Goal: Ask a question

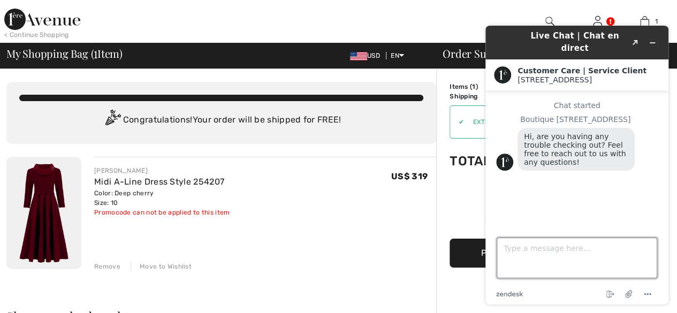
click at [506, 245] on textarea "Type a message here..." at bounding box center [577, 258] width 161 height 41
type textarea "w"
type textarea "i do not understand why I can not check out"
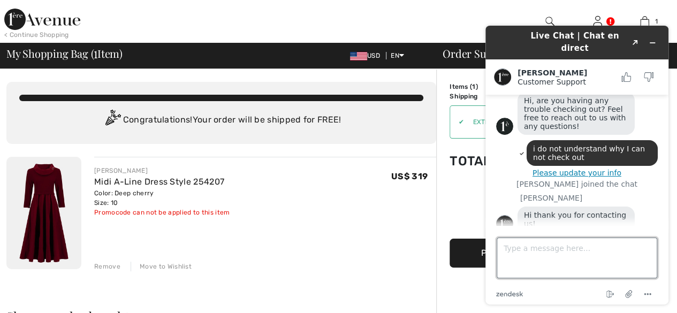
scroll to position [69, 0]
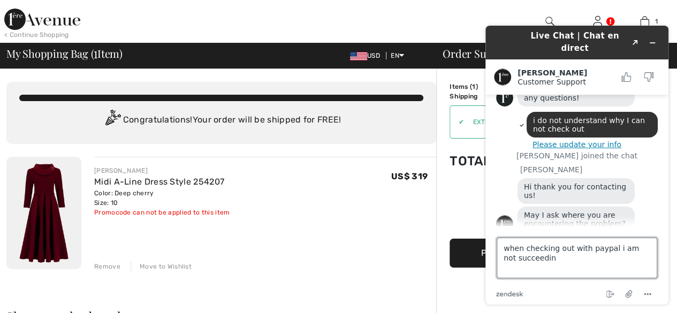
type textarea "when checking out with paypal i am not succeeding"
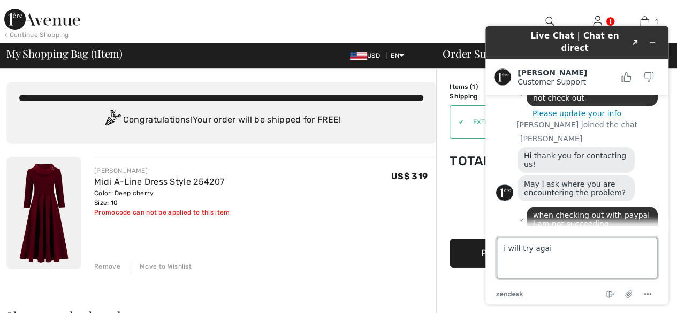
type textarea "i will try again"
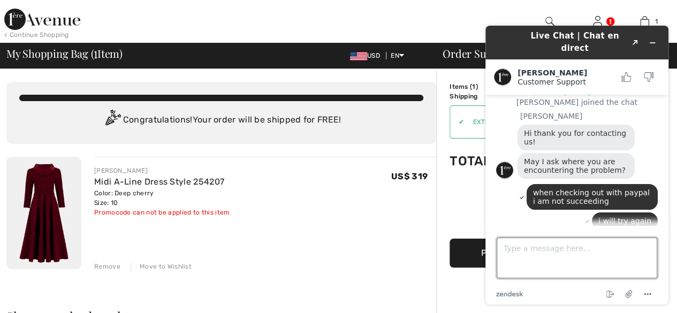
scroll to position [183, 0]
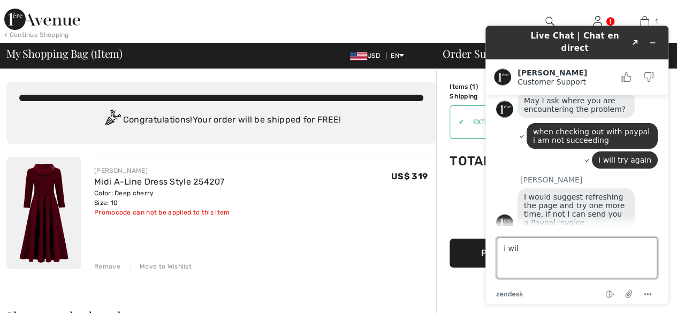
type textarea "i will"
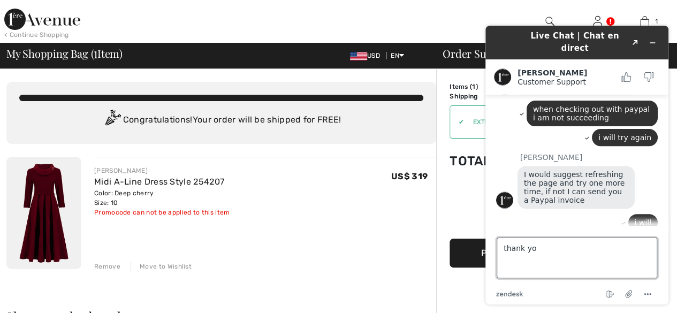
type textarea "thank you"
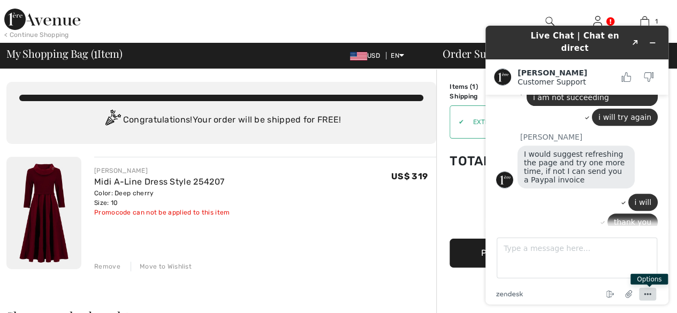
click at [648, 296] on icon "Menu" at bounding box center [647, 294] width 13 height 13
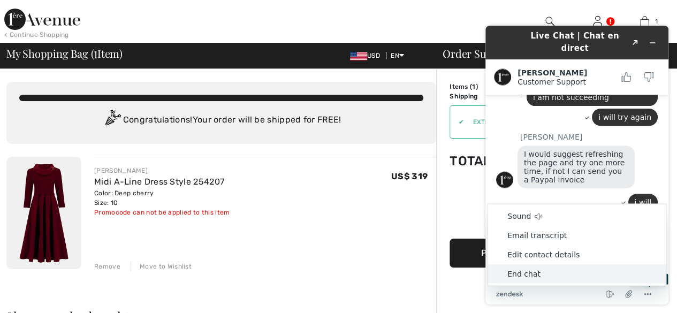
click at [508, 273] on li "End chat" at bounding box center [577, 273] width 178 height 19
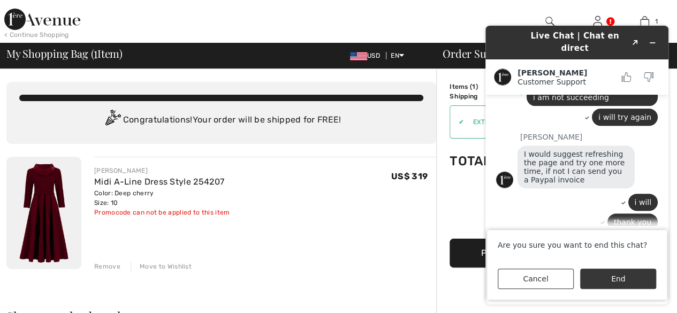
click at [609, 280] on button "End" at bounding box center [618, 279] width 76 height 20
